Goal: Check status: Check status

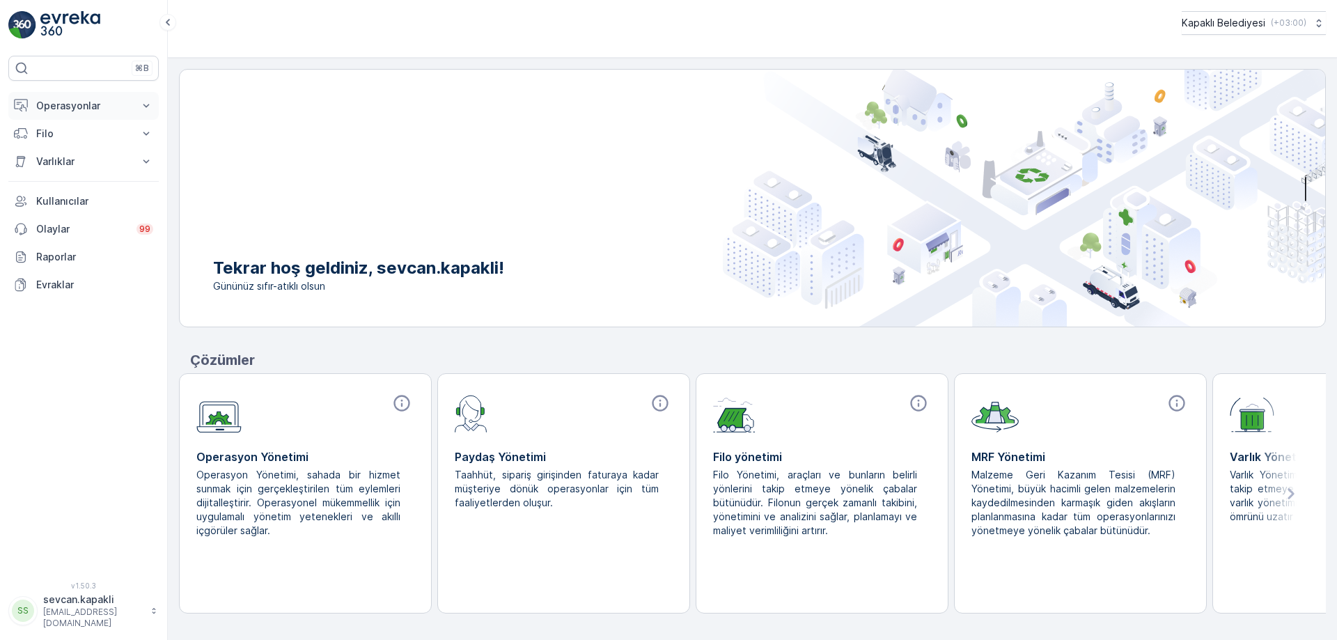
click at [83, 105] on p "Operasyonlar" at bounding box center [83, 106] width 95 height 14
click at [76, 150] on p "Planlama" at bounding box center [56, 149] width 40 height 14
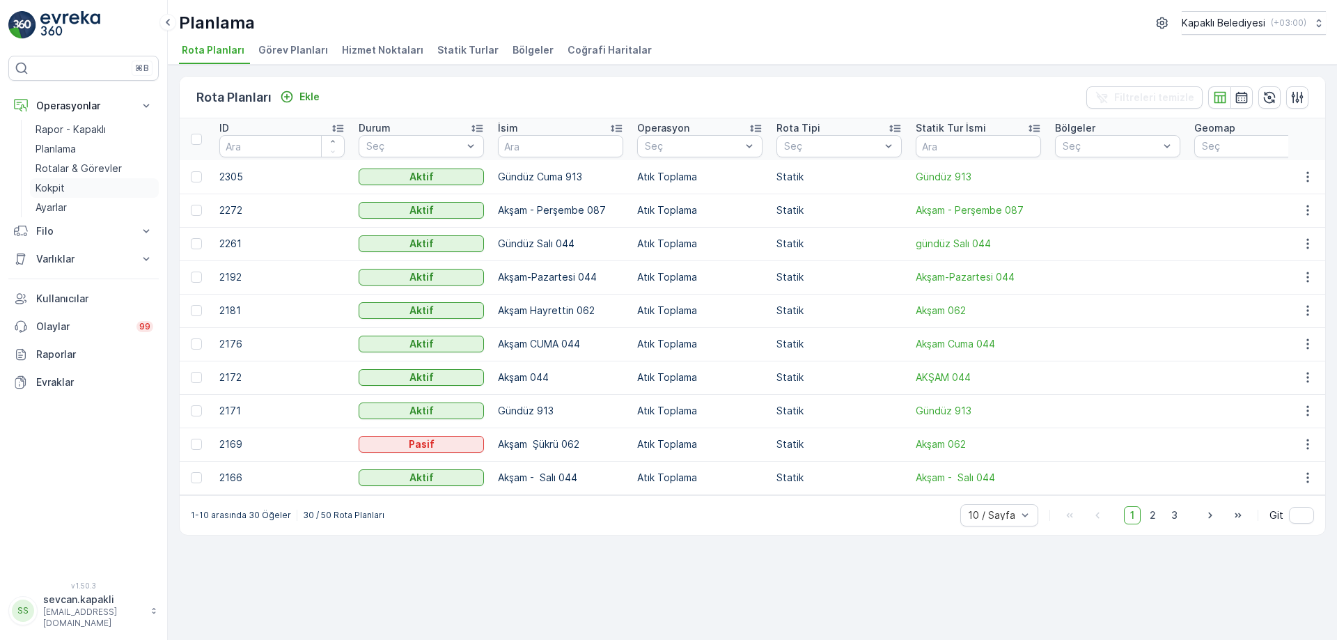
click at [65, 185] on link "Kokpit" at bounding box center [94, 187] width 129 height 19
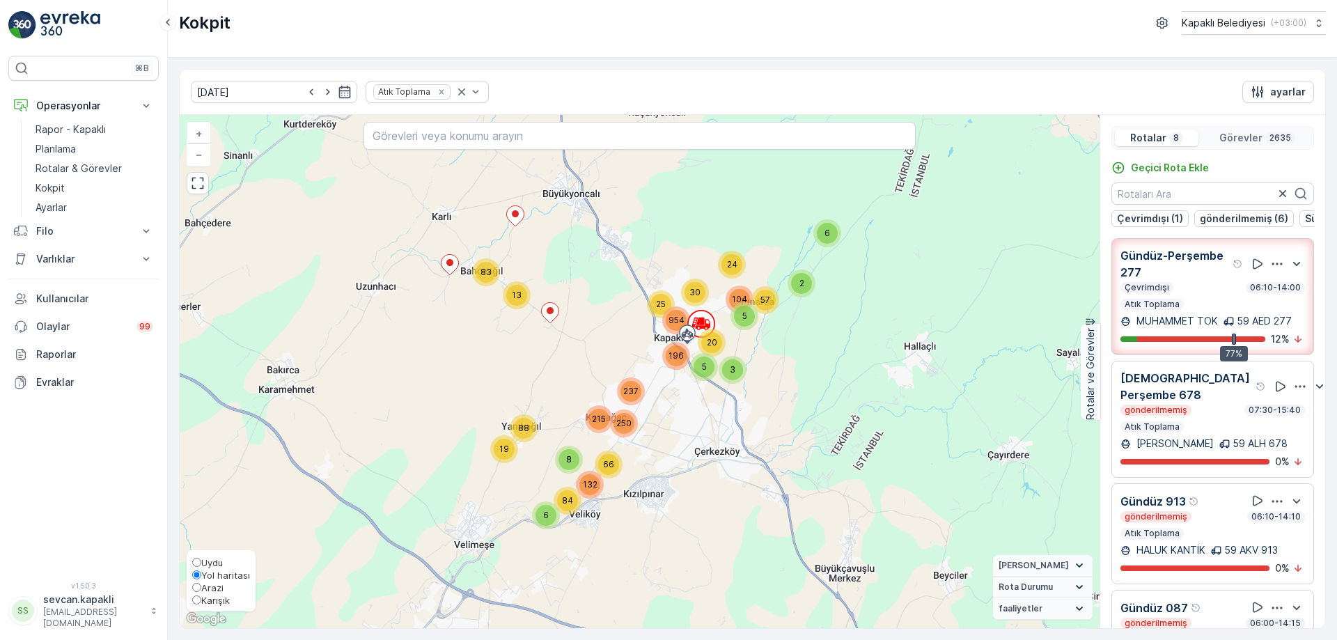
click at [202, 604] on span "Karışık" at bounding box center [215, 600] width 29 height 11
click at [201, 604] on input "Karışık" at bounding box center [196, 599] width 9 height 9
radio input "true"
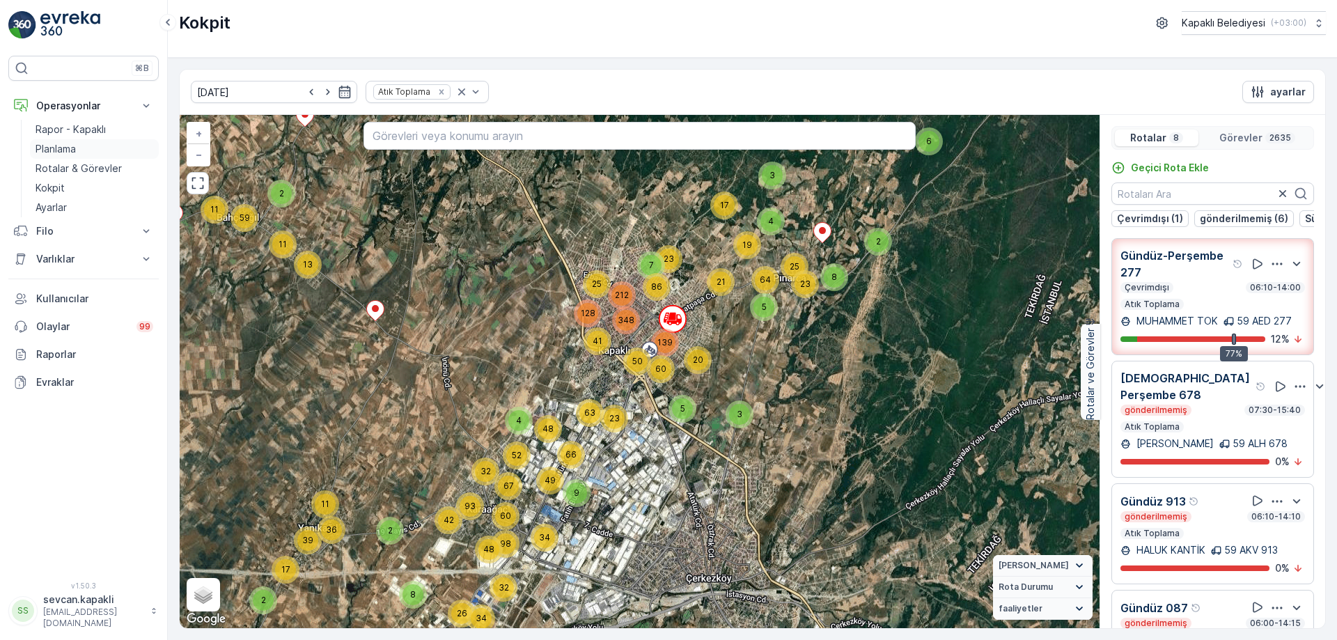
click at [72, 148] on p "Planlama" at bounding box center [56, 149] width 40 height 14
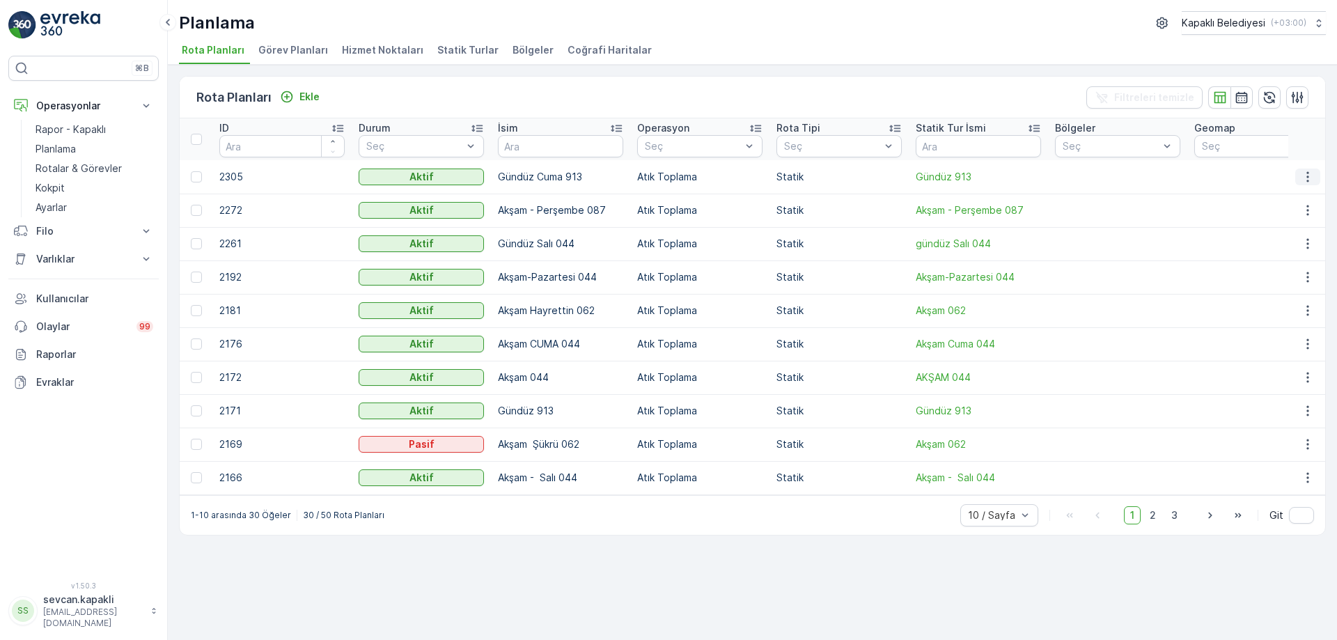
click at [1307, 175] on icon "button" at bounding box center [1308, 177] width 14 height 14
click at [84, 167] on p "Rotalar & Görevler" at bounding box center [79, 169] width 86 height 14
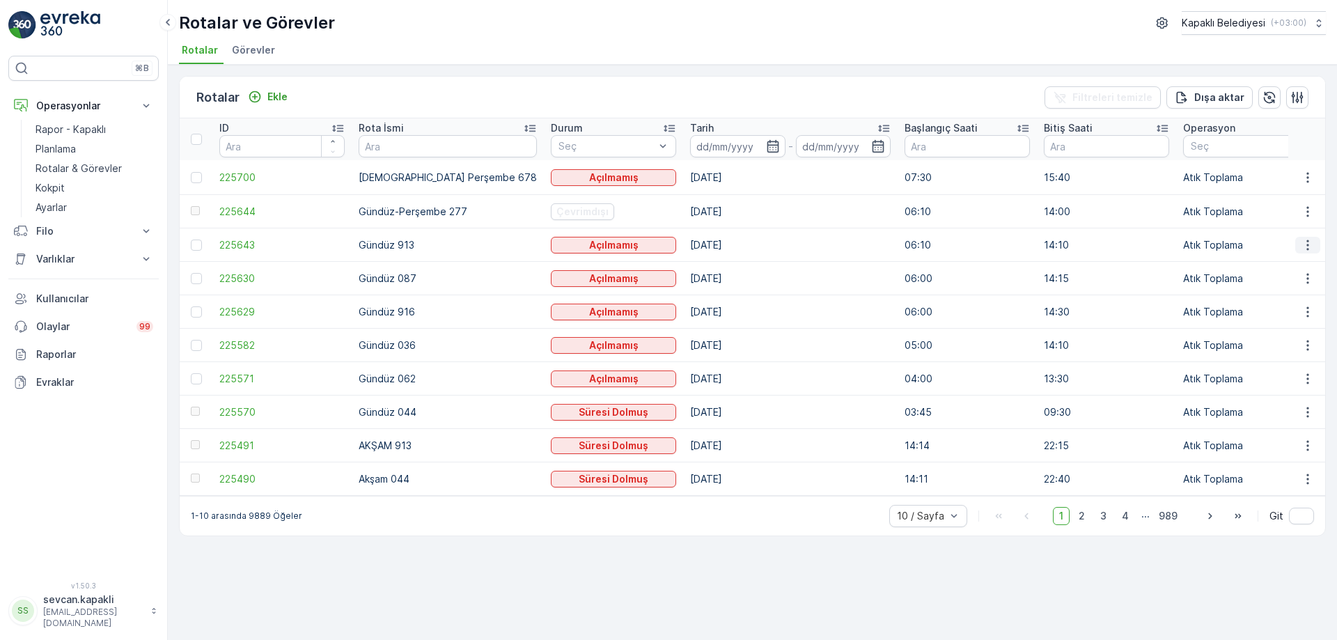
click at [1309, 245] on icon "button" at bounding box center [1308, 245] width 14 height 14
click at [1275, 283] on span "Rota Takibini Görüntüle" at bounding box center [1282, 288] width 109 height 14
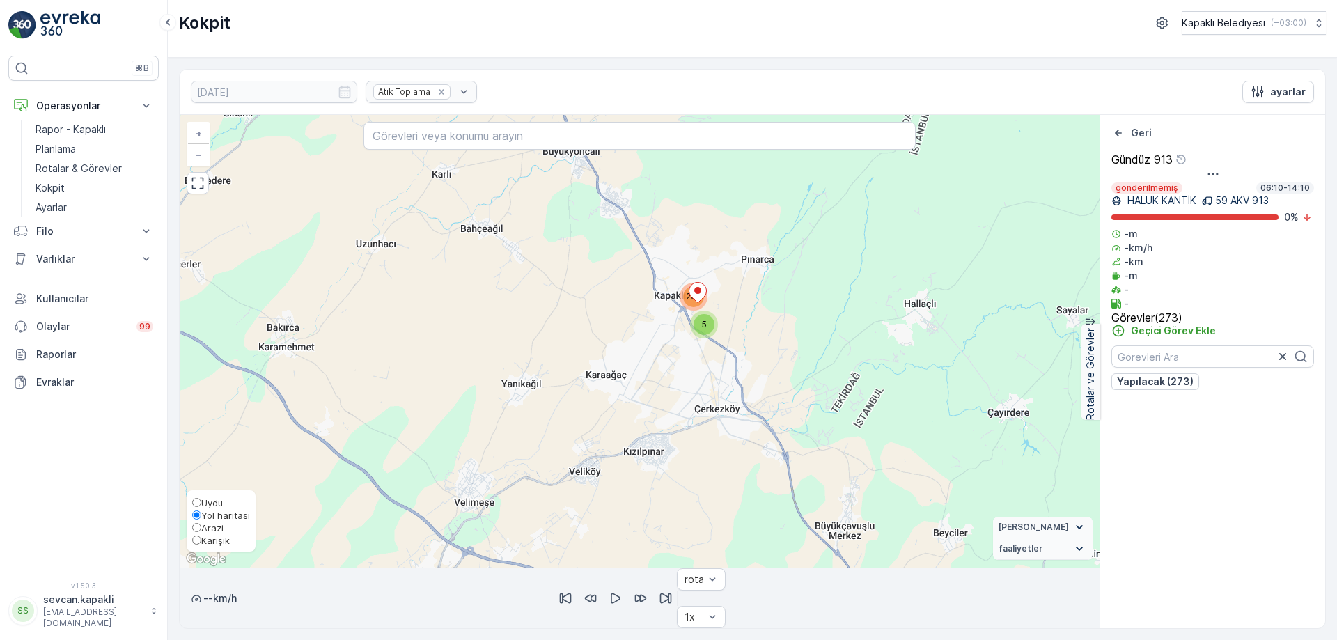
click at [203, 535] on span "Karışık" at bounding box center [215, 540] width 29 height 11
click at [201, 535] on input "Karışık" at bounding box center [196, 539] width 9 height 9
radio input "true"
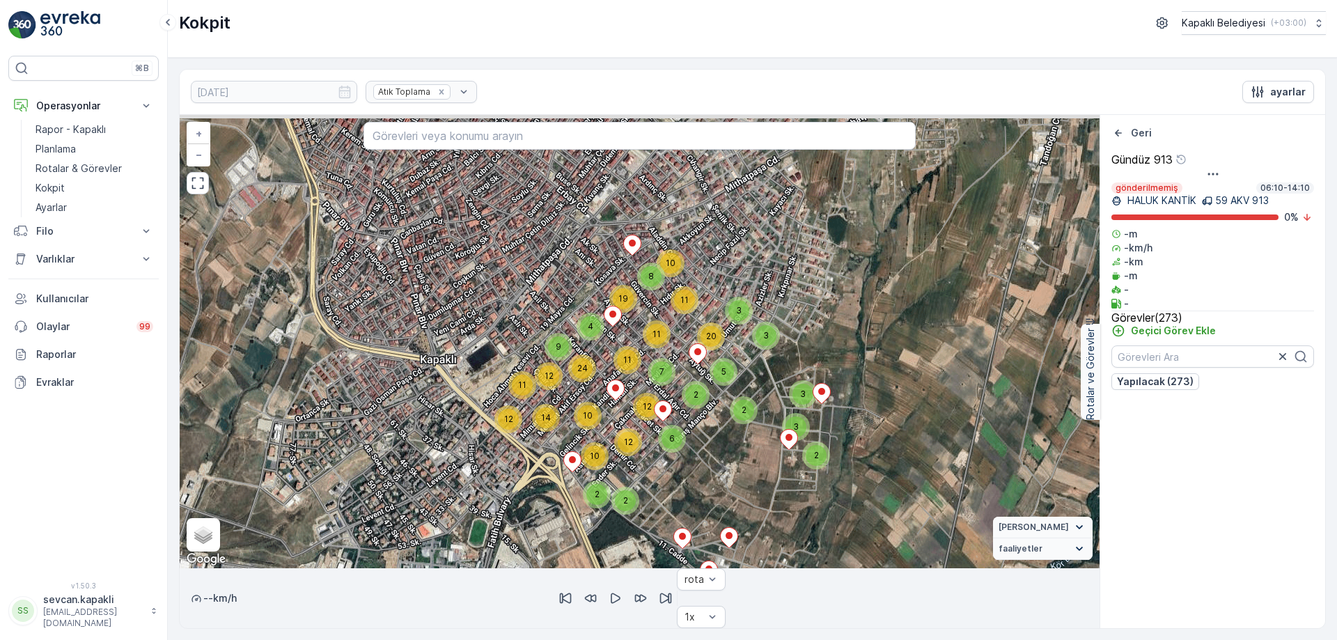
drag, startPoint x: 921, startPoint y: 276, endPoint x: 704, endPoint y: 409, distance: 254.7
click at [905, 383] on div "2 5 2 2 3 3 3 3 20 11 10 8 4 9 10 14 12 12 11 11 24 11 19 2 2 10 2 7 6 12 12 + …" at bounding box center [640, 341] width 920 height 453
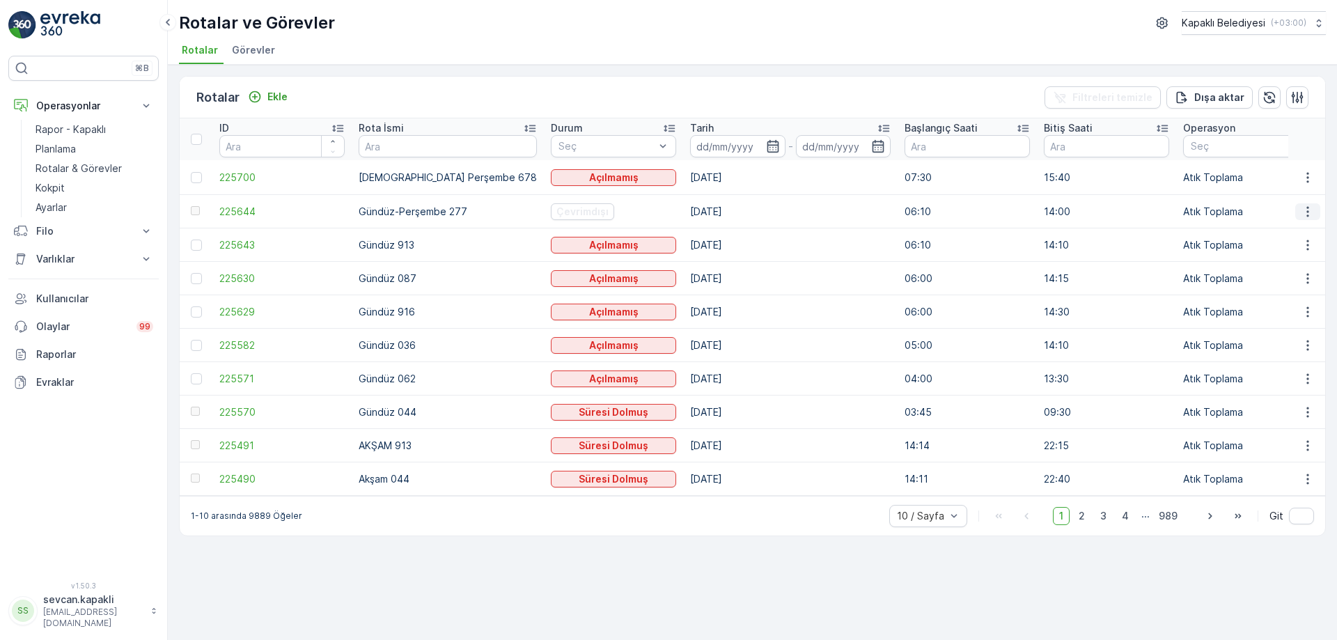
click at [1305, 209] on icon "button" at bounding box center [1308, 212] width 14 height 14
click at [1281, 255] on span "Rota Takibini Görüntüle" at bounding box center [1282, 255] width 109 height 14
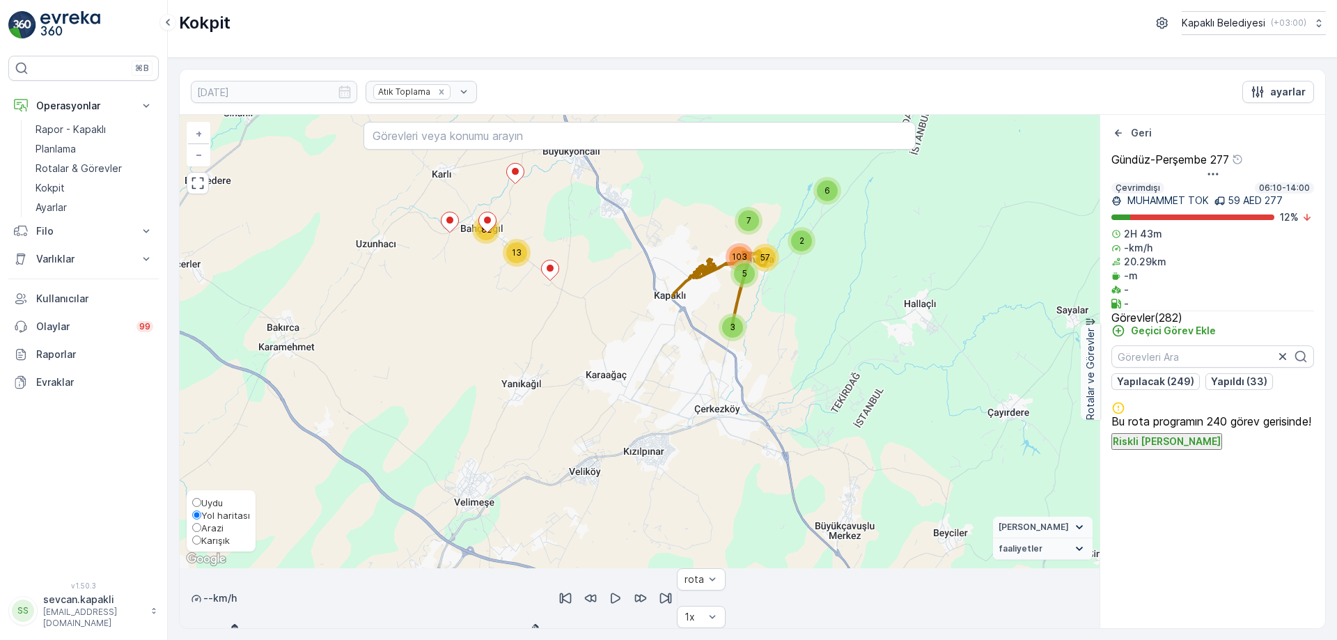
click at [206, 533] on label "Karışık" at bounding box center [221, 539] width 58 height 13
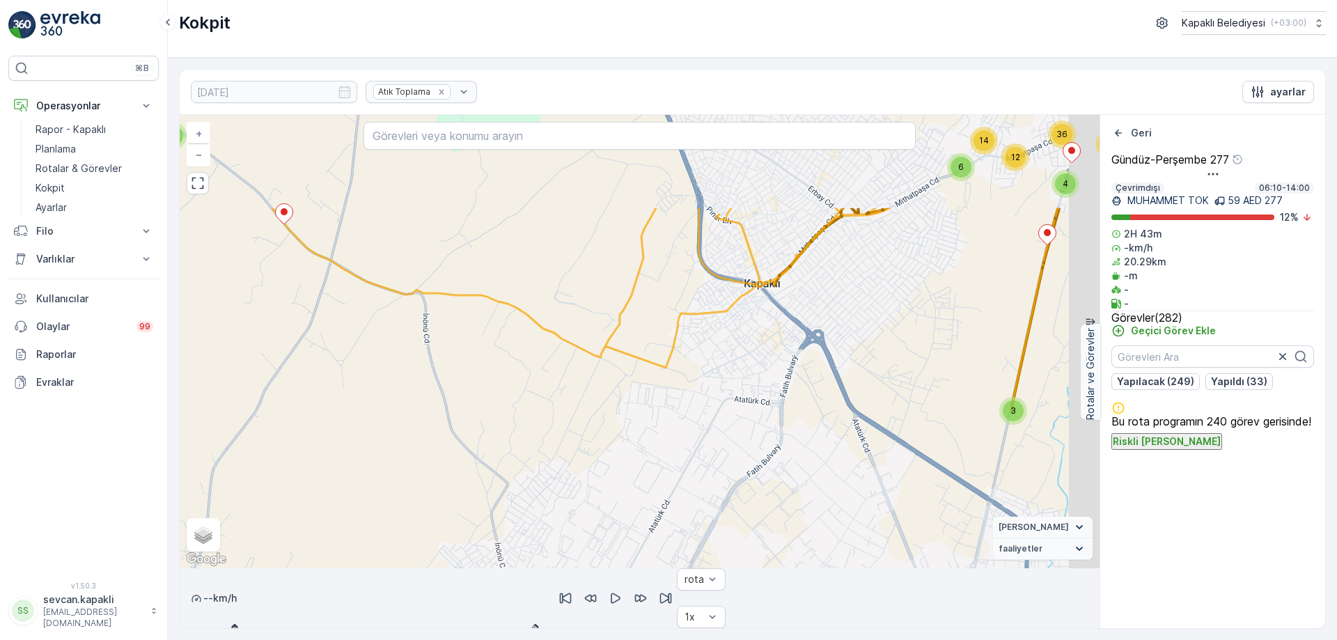
drag, startPoint x: 677, startPoint y: 277, endPoint x: 590, endPoint y: 473, distance: 214.1
click at [590, 479] on div "6 2 3 7 7 2 8 17 11 12 8 15 2 2 3 2 3 22 5 3 11 8 4 4 3 7 10 6 14 15 12 36 + − …" at bounding box center [640, 341] width 920 height 453
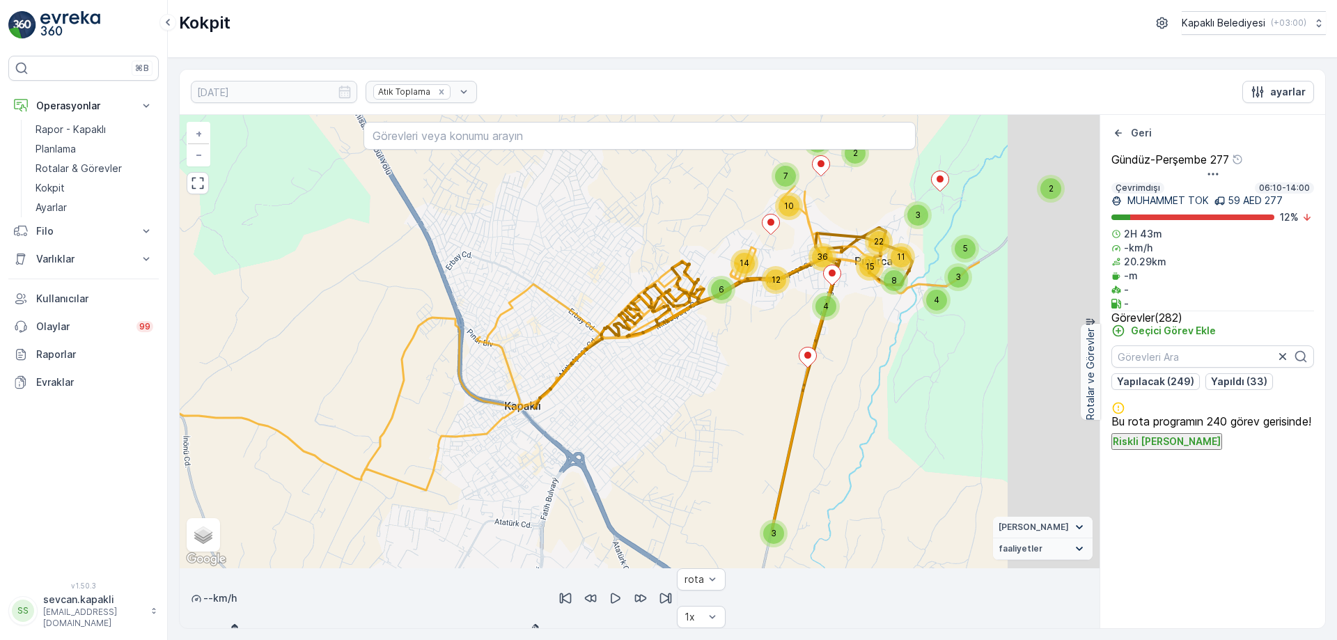
drag, startPoint x: 833, startPoint y: 299, endPoint x: 592, endPoint y: 372, distance: 252.2
click at [592, 372] on div "6 2 3 7 7 2 8 17 11 12 8 15 2 2 3 2 3 22 5 3 11 8 4 4 3 7 10 6 14 15 12 36 + − …" at bounding box center [640, 341] width 920 height 453
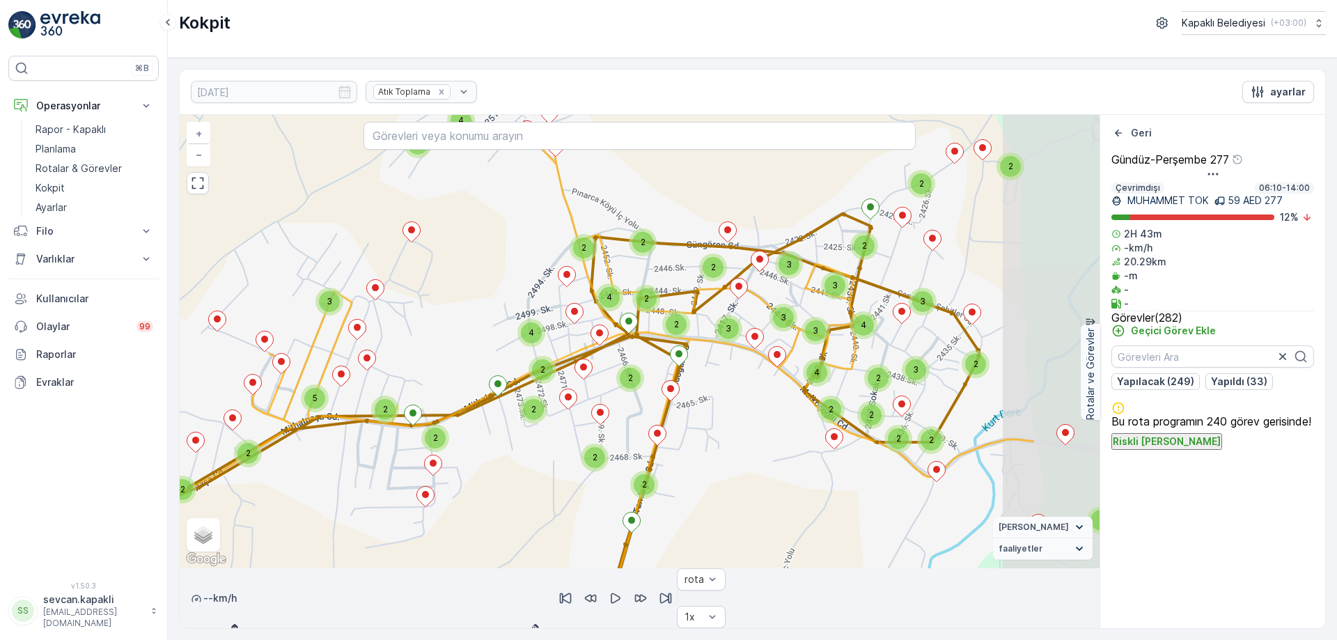
drag, startPoint x: 847, startPoint y: 249, endPoint x: 680, endPoint y: 308, distance: 176.8
click at [688, 306] on icon at bounding box center [482, 387] width 1104 height 514
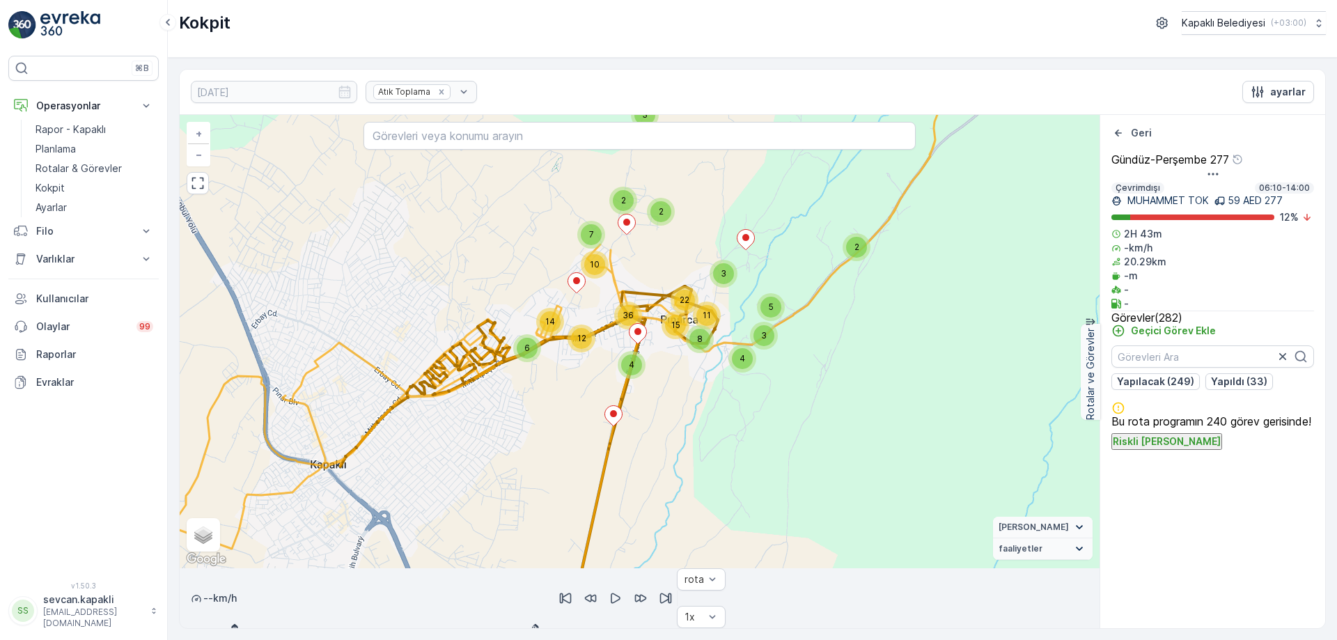
drag, startPoint x: 510, startPoint y: 370, endPoint x: 531, endPoint y: 354, distance: 27.3
click at [531, 354] on div "6" at bounding box center [527, 348] width 21 height 21
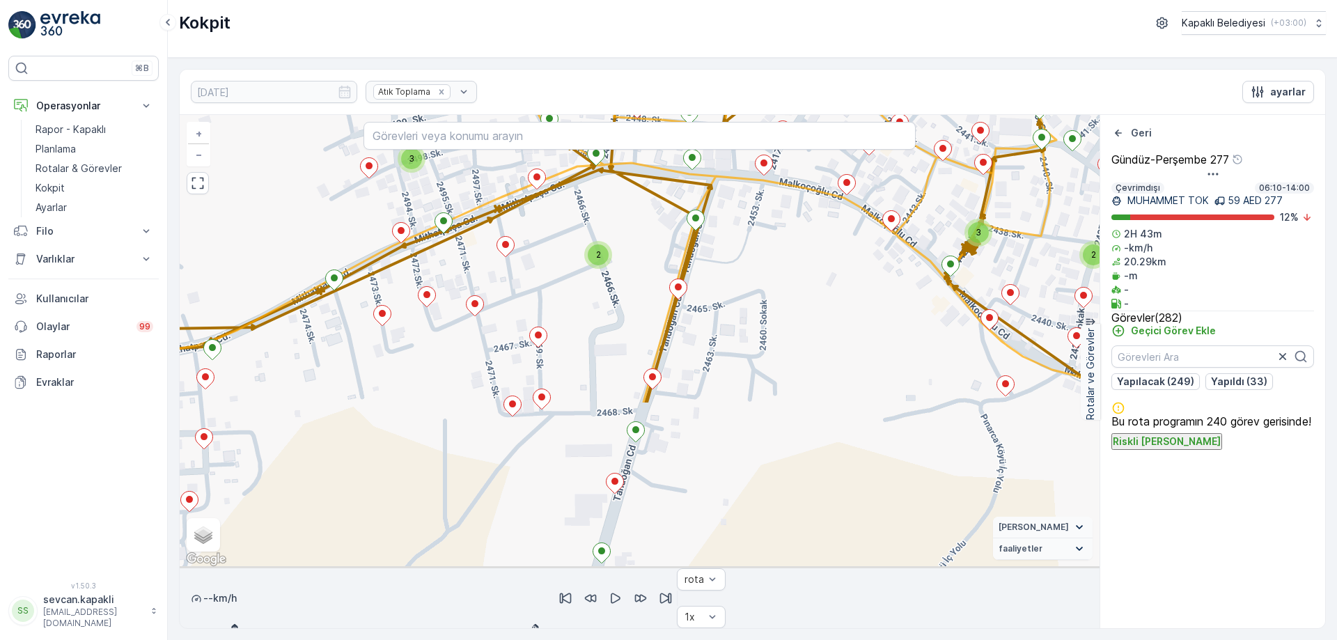
drag, startPoint x: 655, startPoint y: 430, endPoint x: 696, endPoint y: 246, distance: 188.3
click at [696, 246] on div "2 2 2 2 3 2 2 2 2 2 2 2 2 2 3 2 2 3 2 3 + − Uydu Yol haritası Arazi Karışık Lea…" at bounding box center [640, 341] width 920 height 453
